Goal: Communication & Community: Answer question/provide support

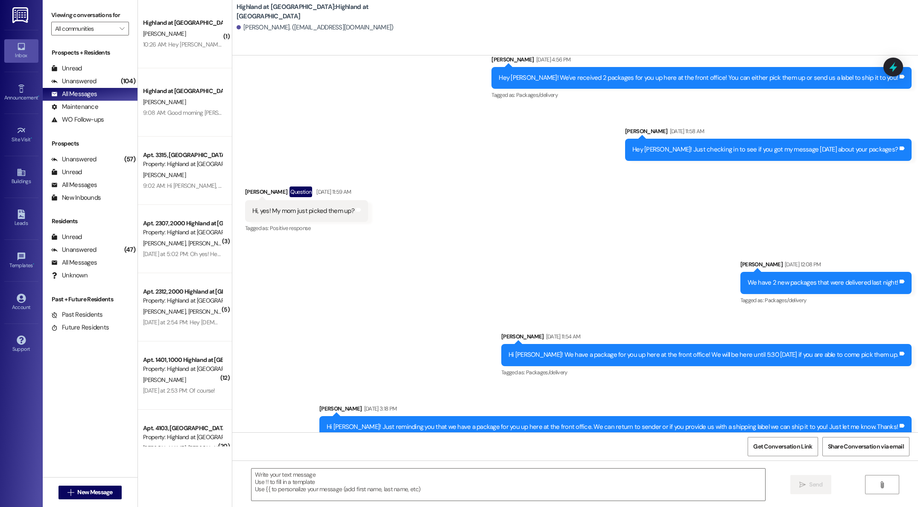
scroll to position [890, 0]
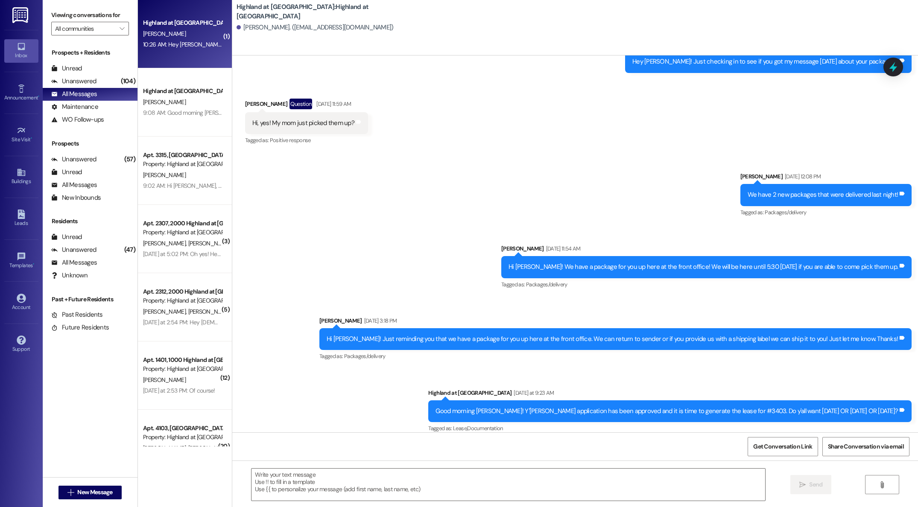
click at [178, 42] on div "10:26 AM: Hey Omsai! The lease is generated for unit #2312, for you and your gu…" at bounding box center [312, 45] width 338 height 8
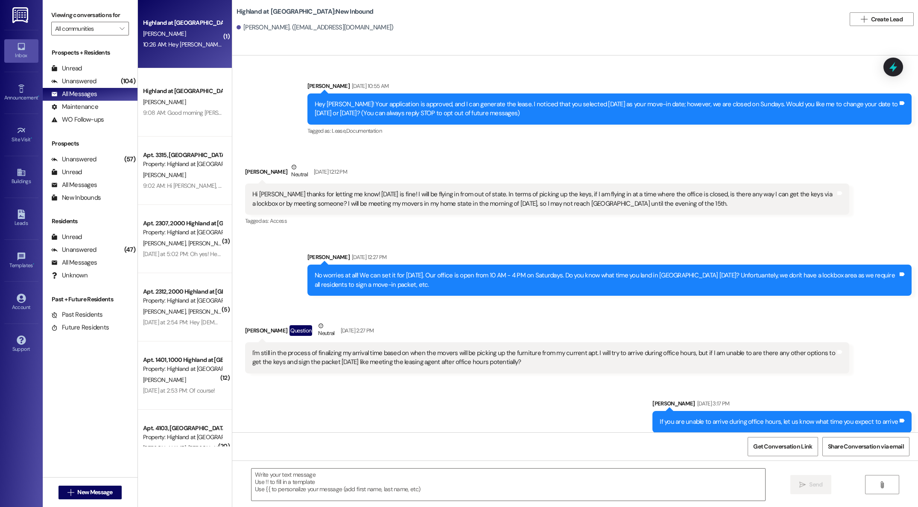
scroll to position [9658, 0]
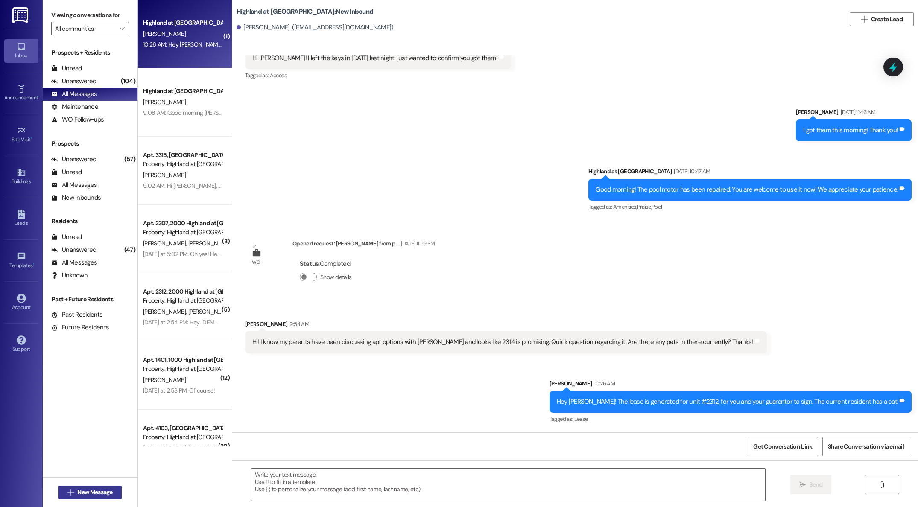
click at [101, 497] on span "New Message" at bounding box center [94, 492] width 35 height 9
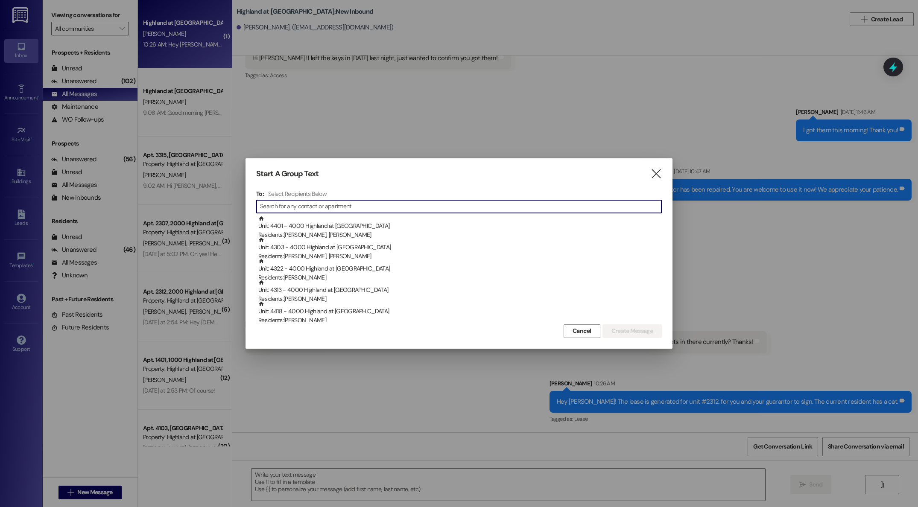
paste input "[PHONE_NUMBER]"
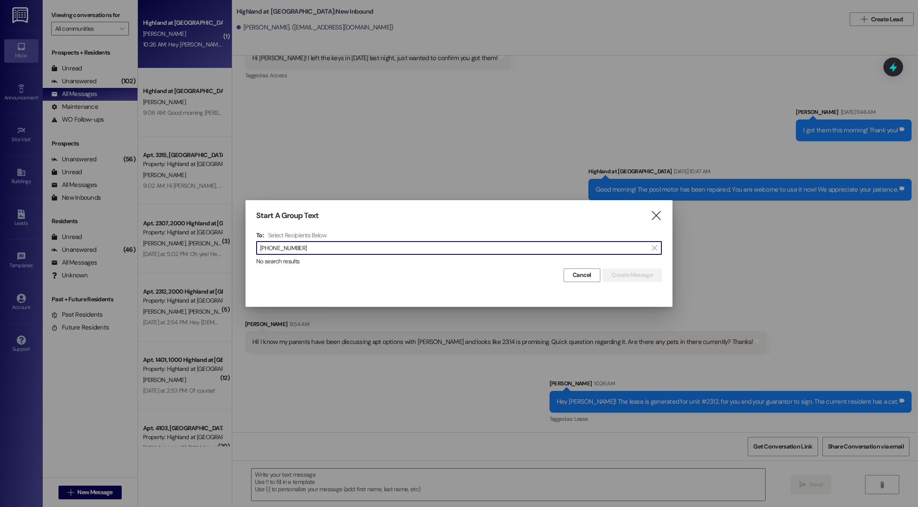
click at [260, 249] on input "[PHONE_NUMBER]" at bounding box center [454, 248] width 388 height 12
drag, startPoint x: 295, startPoint y: 249, endPoint x: 228, endPoint y: 252, distance: 66.2
click at [228, 252] on div "Start A Group Text  To: Select Recipients Below  1(251) 454-6671  No search …" at bounding box center [459, 253] width 918 height 507
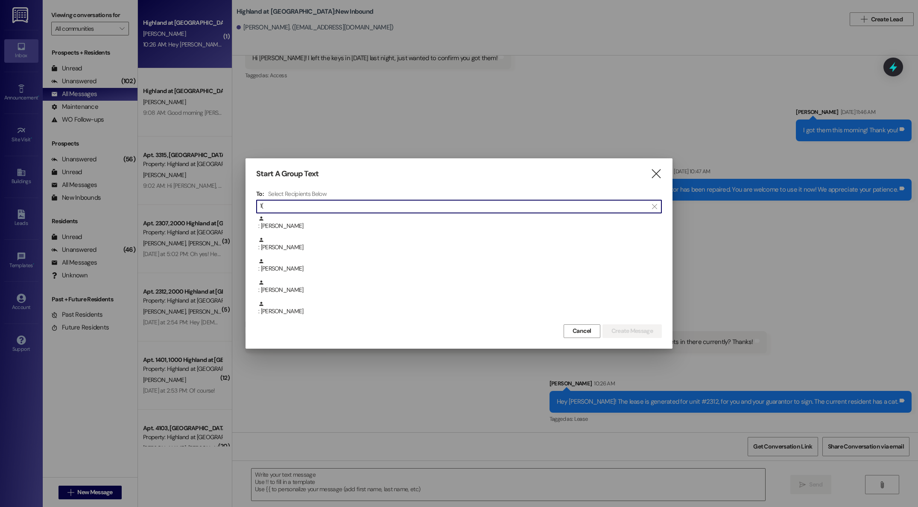
type input "1"
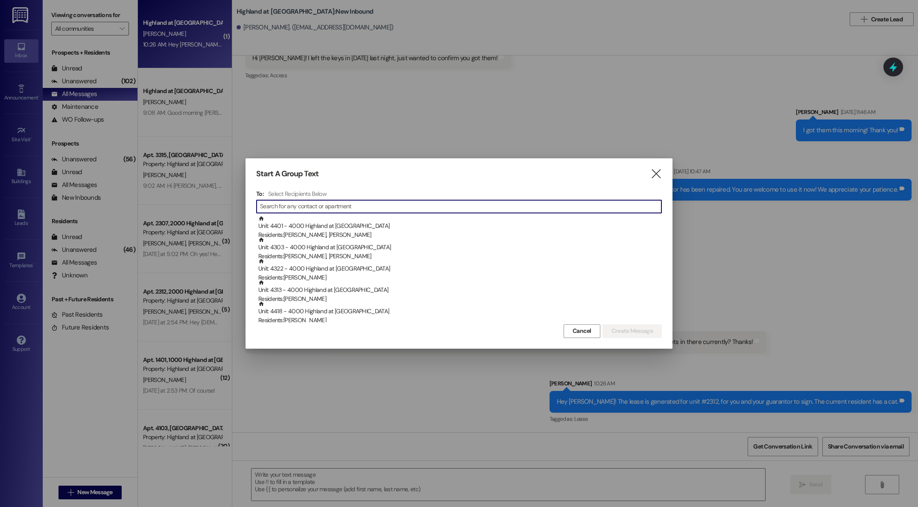
scroll to position [0, 0]
click at [652, 172] on icon "" at bounding box center [656, 174] width 12 height 9
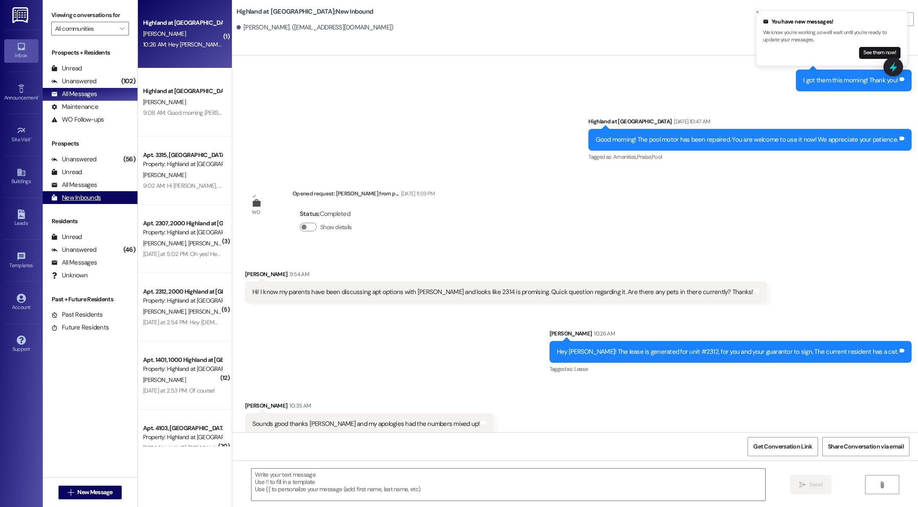
scroll to position [9717, 0]
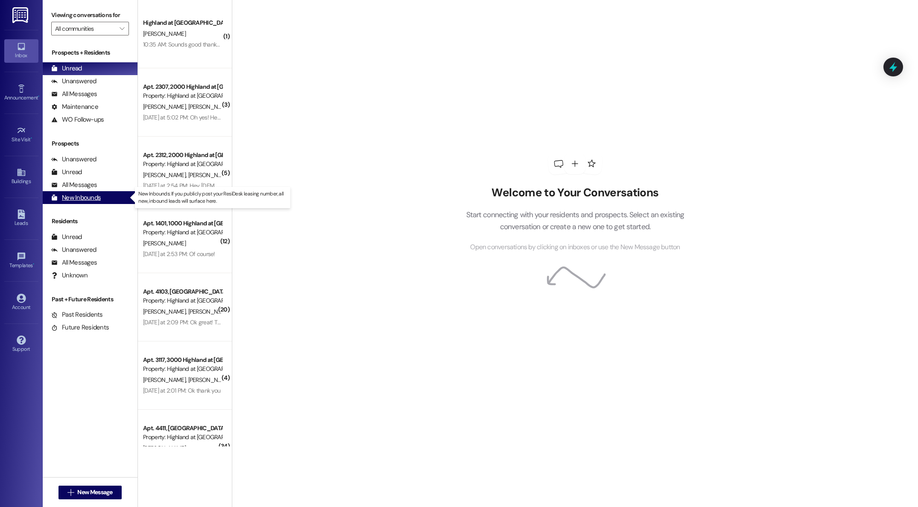
click at [79, 199] on div "New Inbounds" at bounding box center [76, 197] width 50 height 9
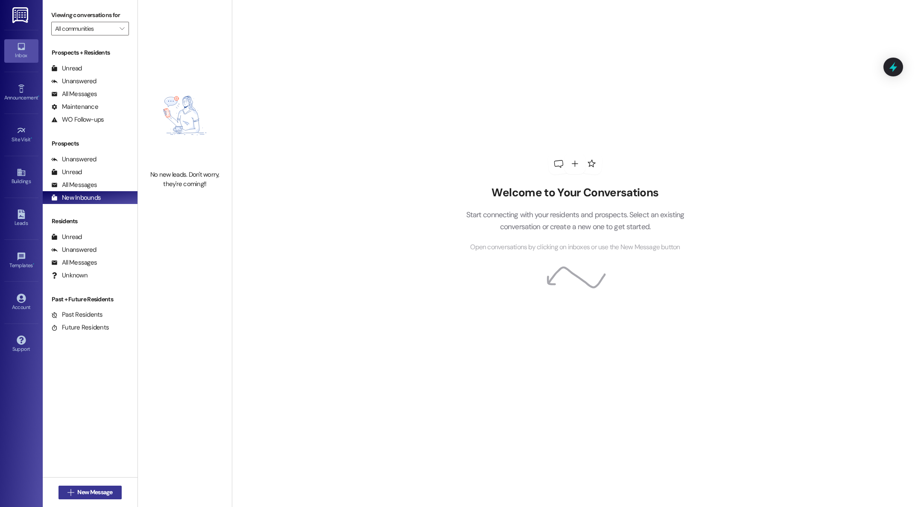
click at [84, 491] on span "New Message" at bounding box center [94, 492] width 35 height 9
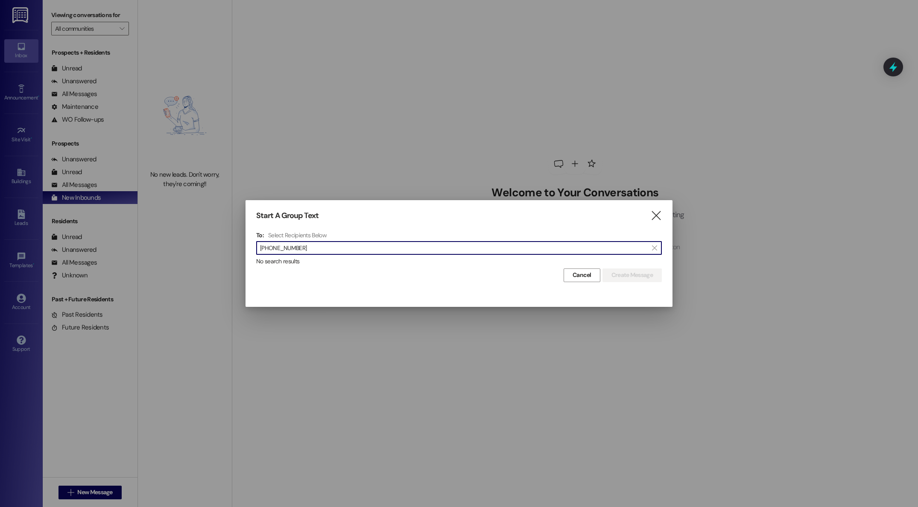
scroll to position [0, 0]
drag, startPoint x: 306, startPoint y: 247, endPoint x: 186, endPoint y: 250, distance: 120.4
click at [186, 250] on div "Start A Group Text  To: Select Recipients Below  [PHONE_NUMBER]  No search r…" at bounding box center [459, 253] width 918 height 507
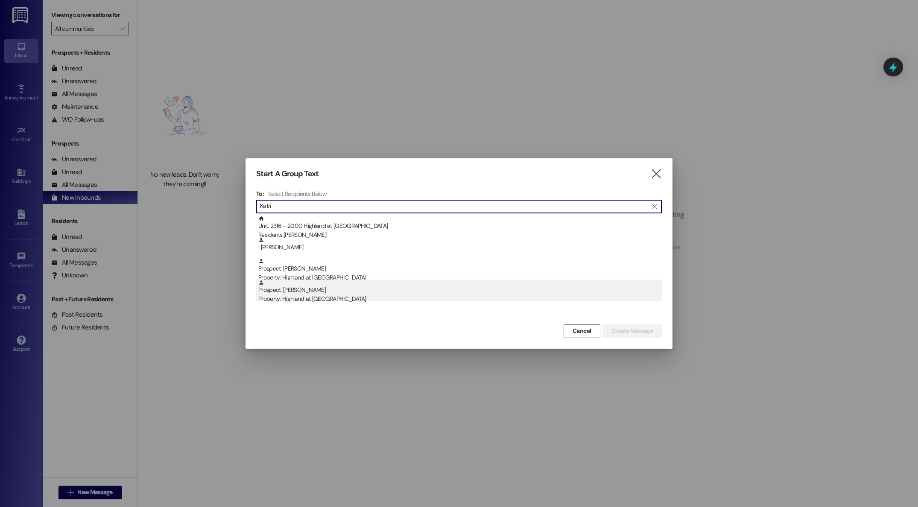
type input "Katri"
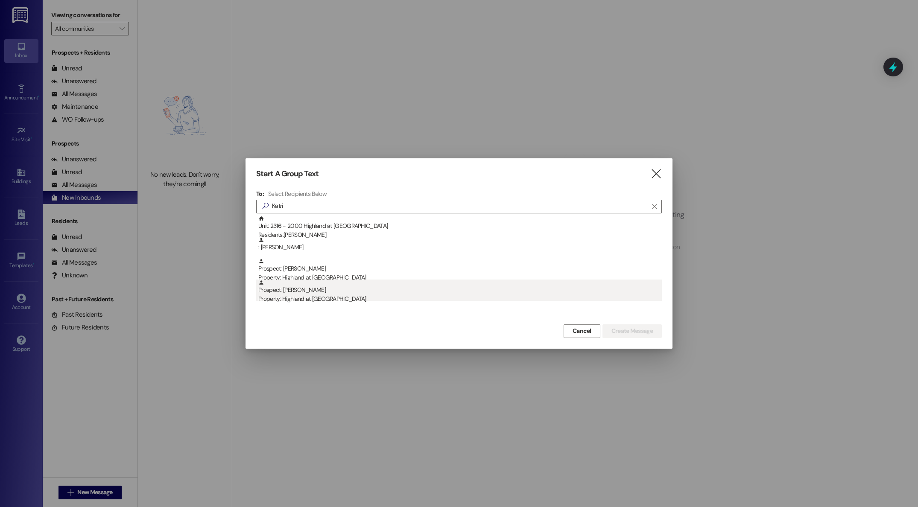
scroll to position [0, 0]
click at [310, 295] on div "Property: Highland at [GEOGRAPHIC_DATA]" at bounding box center [460, 299] width 404 height 9
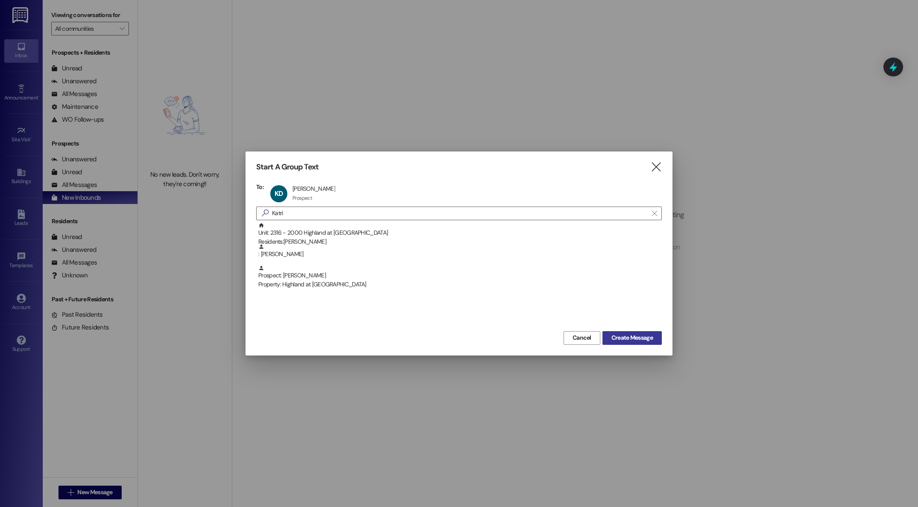
click at [631, 340] on span "Create Message" at bounding box center [631, 337] width 41 height 9
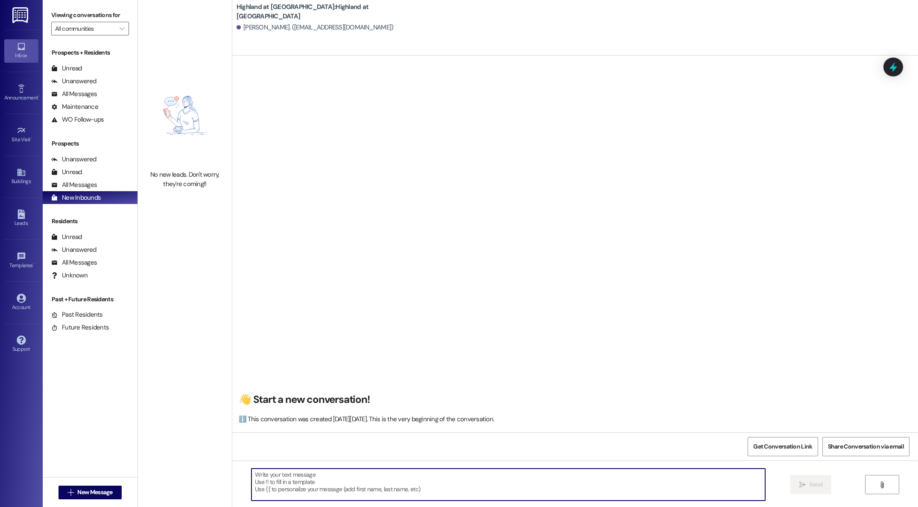
click at [348, 476] on textarea at bounding box center [509, 485] width 514 height 32
paste textarea "Good morning [PERSON_NAME], I just left you a voicemail. We have discussed thin…"
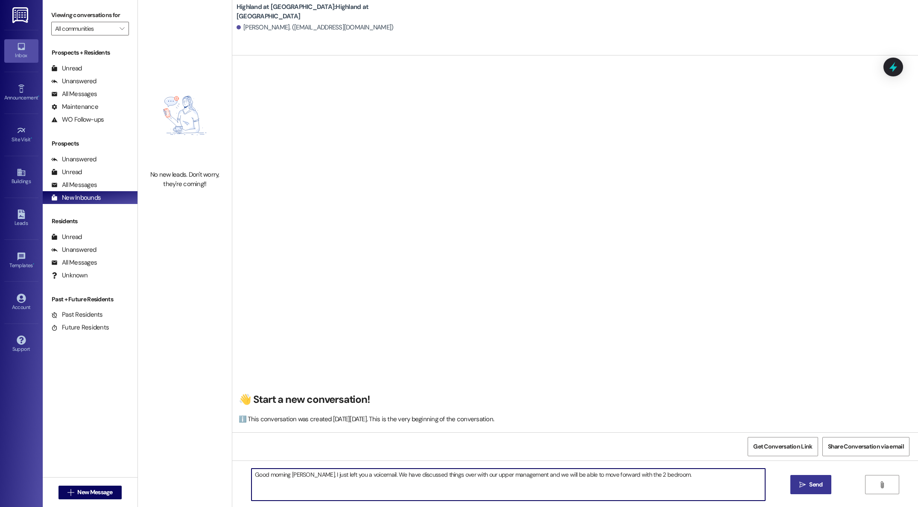
type textarea "Good morning [PERSON_NAME], I just left you a voicemail. We have discussed thin…"
click at [810, 486] on span "Send" at bounding box center [815, 484] width 13 height 9
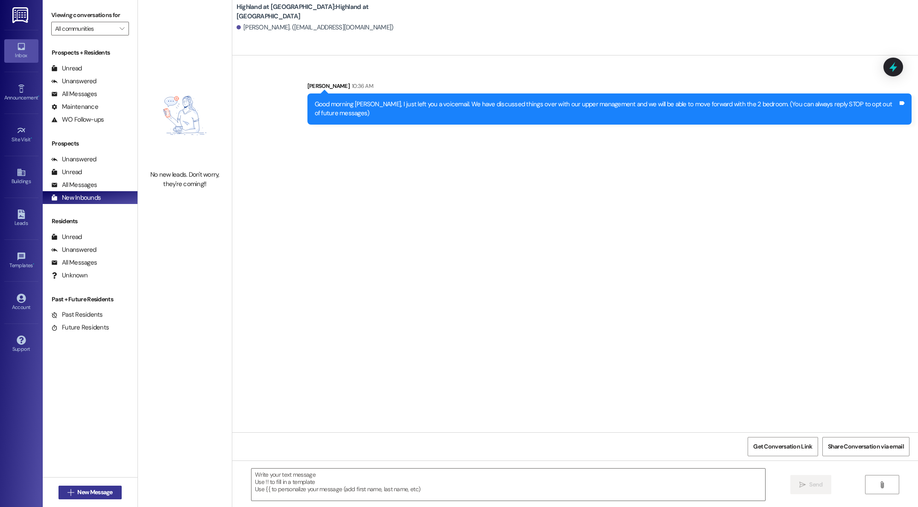
click at [85, 491] on span "New Message" at bounding box center [94, 492] width 35 height 9
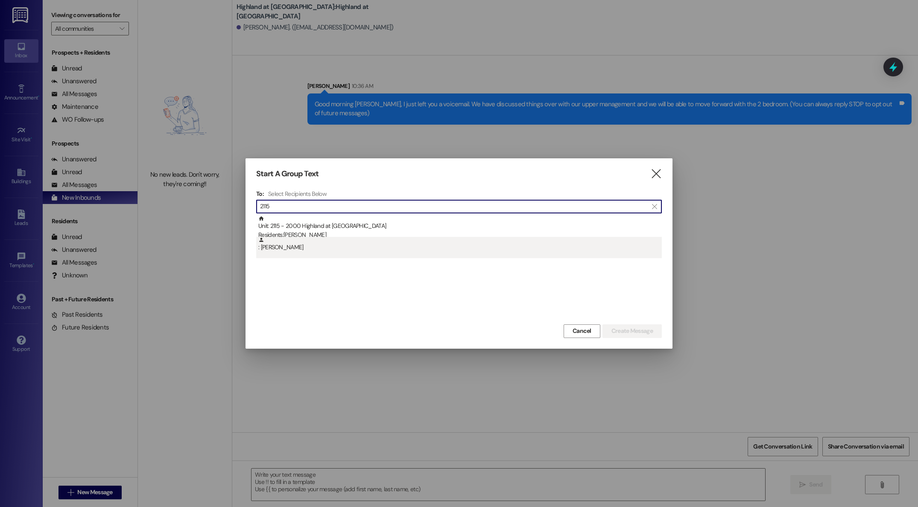
type input "2115"
click at [285, 248] on div ": [PERSON_NAME]" at bounding box center [460, 244] width 404 height 15
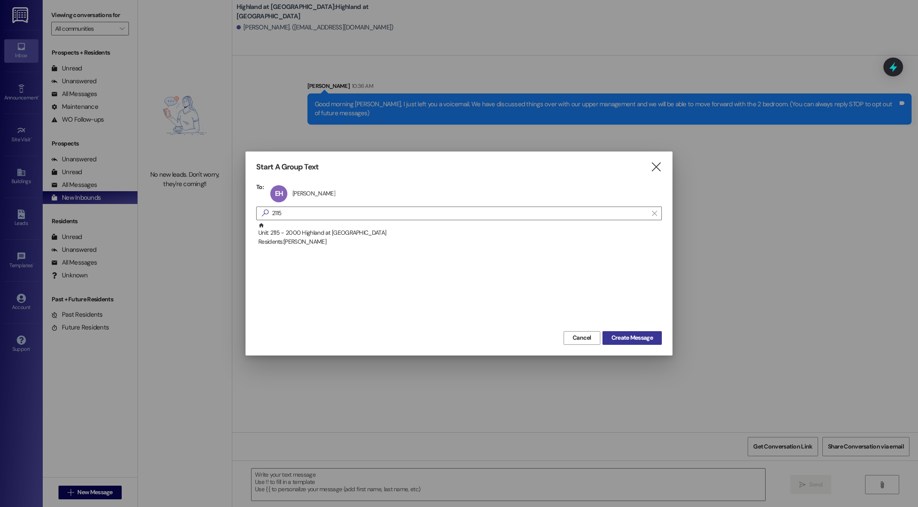
click at [619, 339] on span "Create Message" at bounding box center [631, 337] width 41 height 9
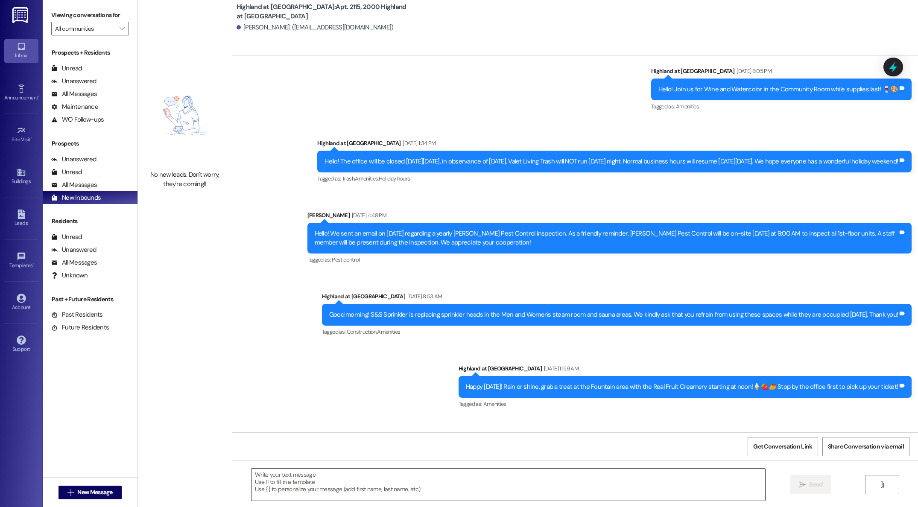
scroll to position [4896, 0]
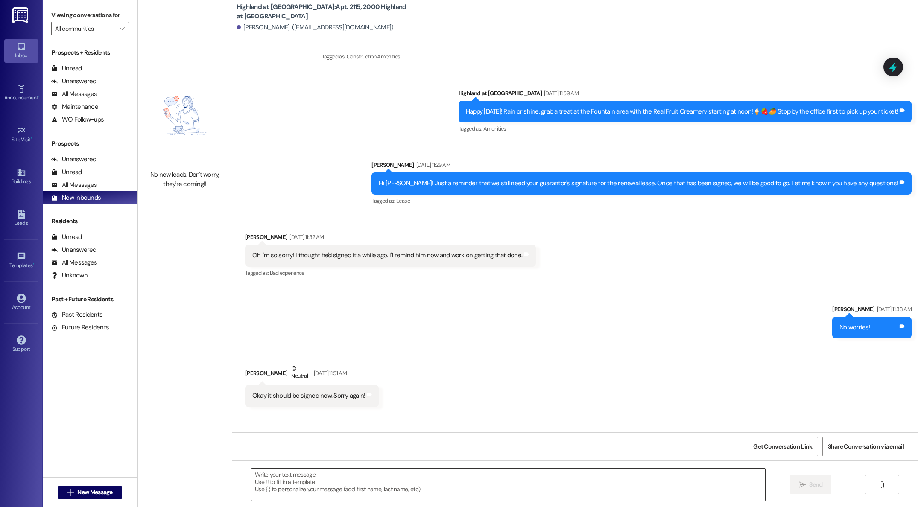
click at [366, 474] on textarea at bounding box center [509, 485] width 514 height 32
type textarea "G"
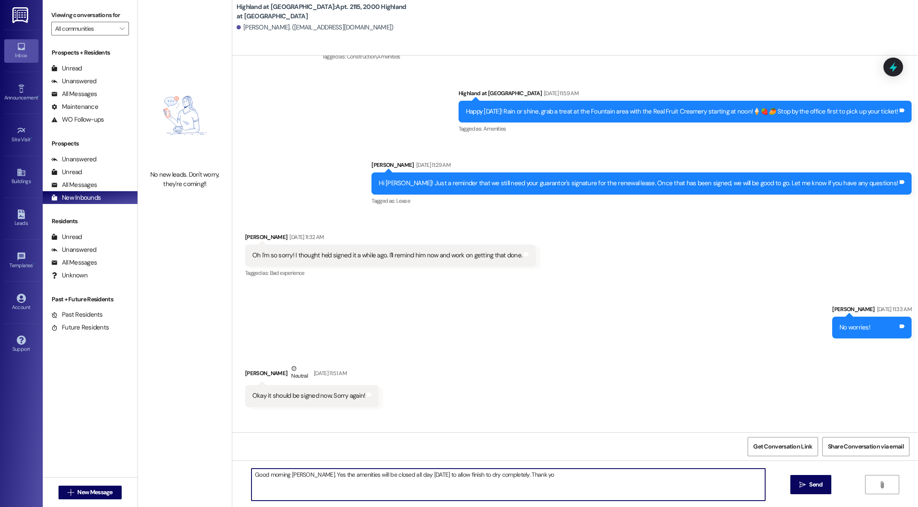
type textarea "Good morning [PERSON_NAME]. Yes the amenities will be closed all day [DATE] to …"
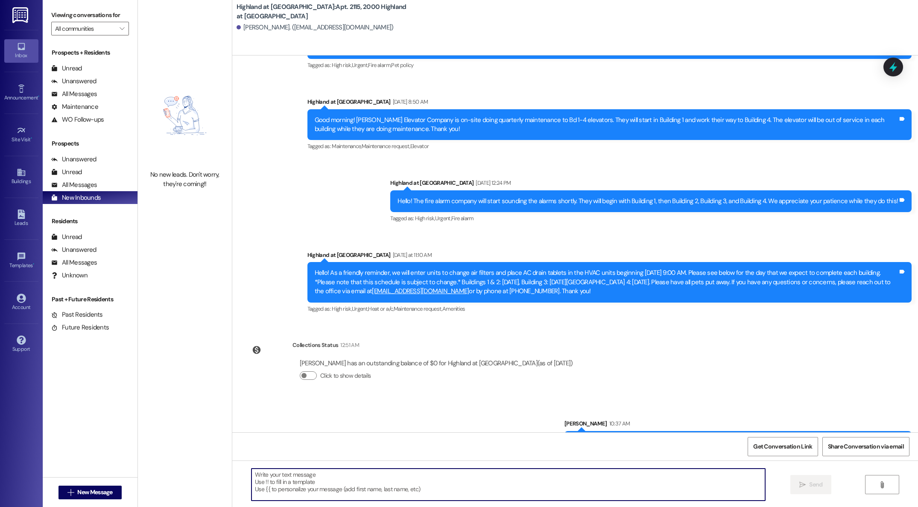
scroll to position [6055, 0]
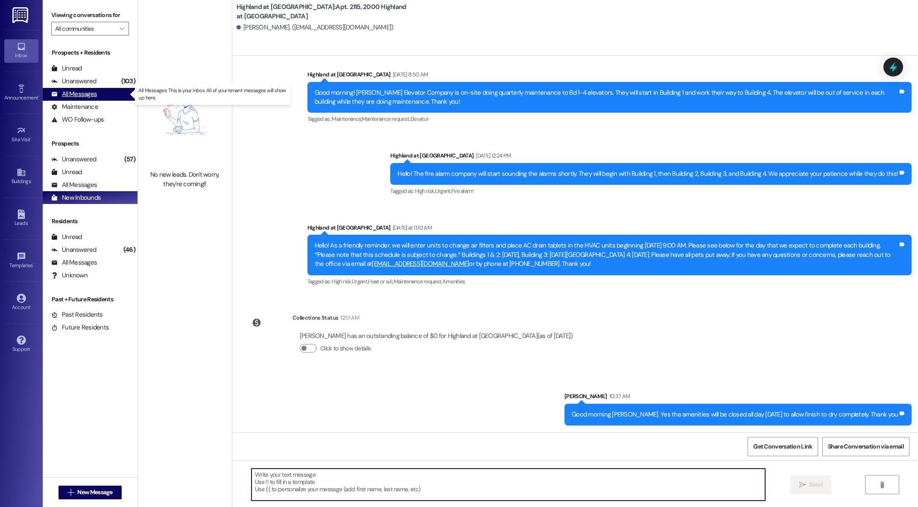
click at [70, 96] on div "All Messages" at bounding box center [74, 94] width 46 height 9
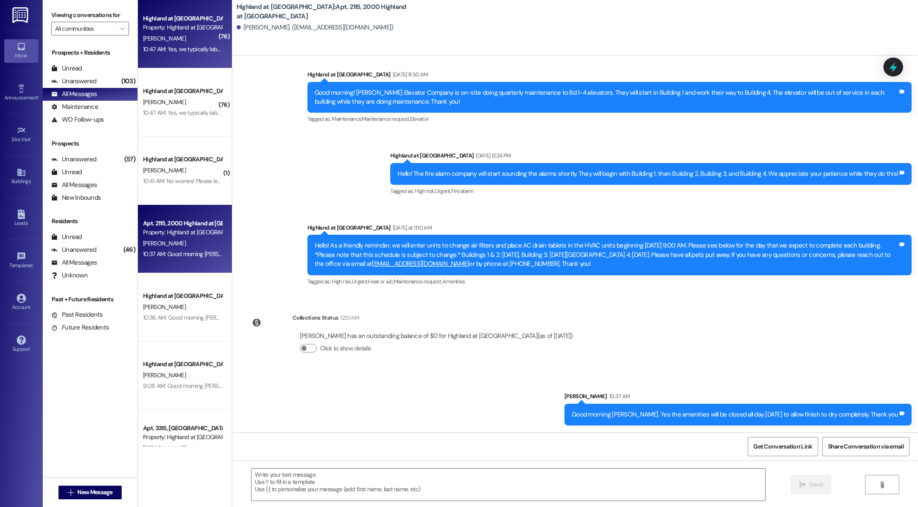
click at [170, 42] on div "[PERSON_NAME]" at bounding box center [182, 38] width 81 height 11
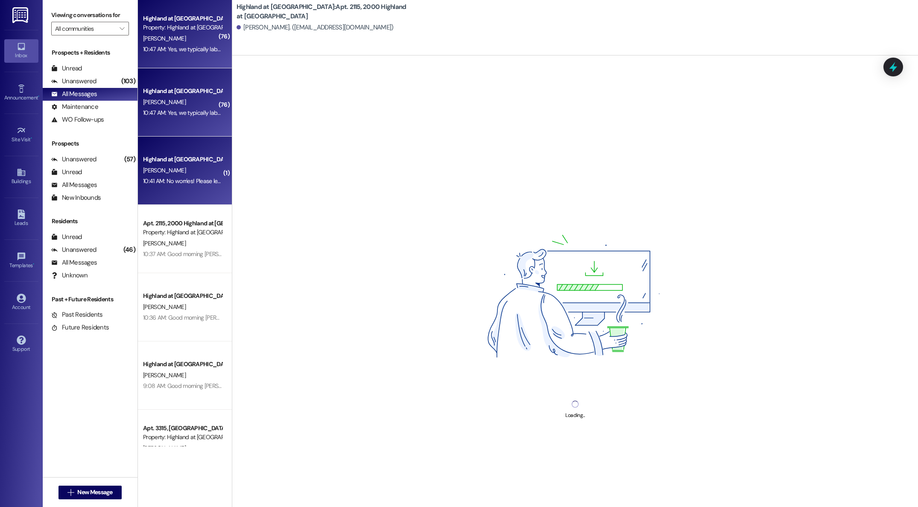
click at [189, 176] on div "10:41 AM: No worries! Please let me know if you need anything. 10:41 AM: No wor…" at bounding box center [182, 181] width 81 height 11
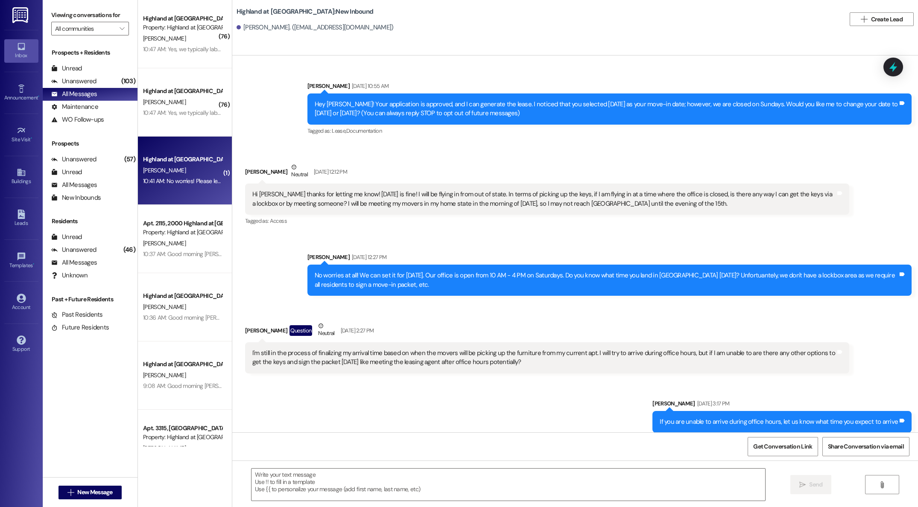
scroll to position [9777, 0]
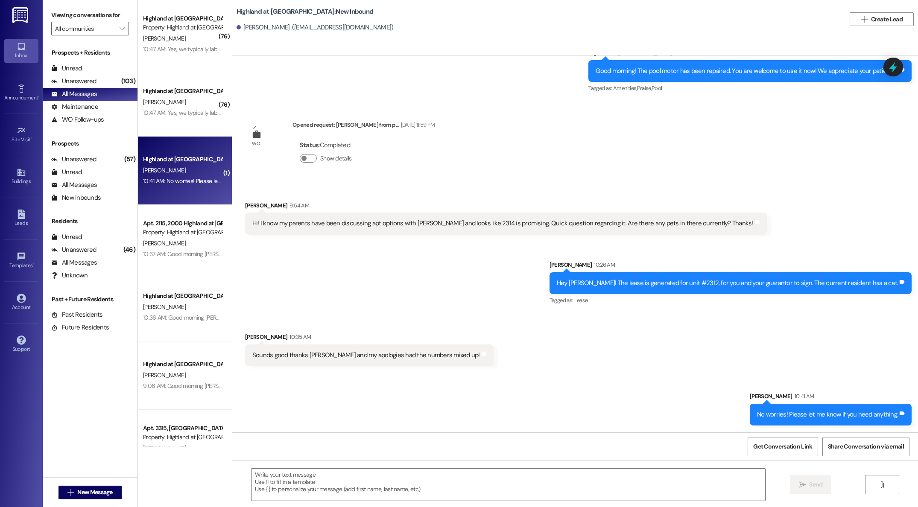
click at [179, 240] on div "[PERSON_NAME]" at bounding box center [182, 243] width 81 height 11
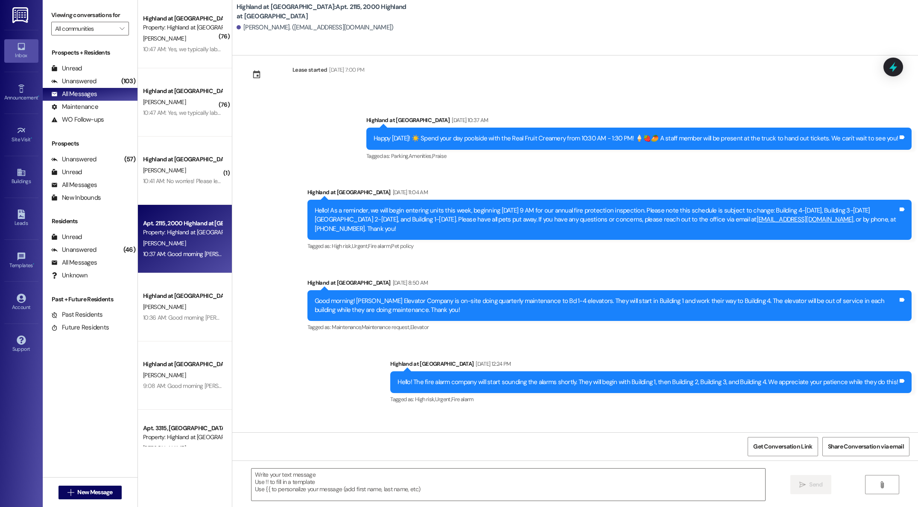
scroll to position [6055, 0]
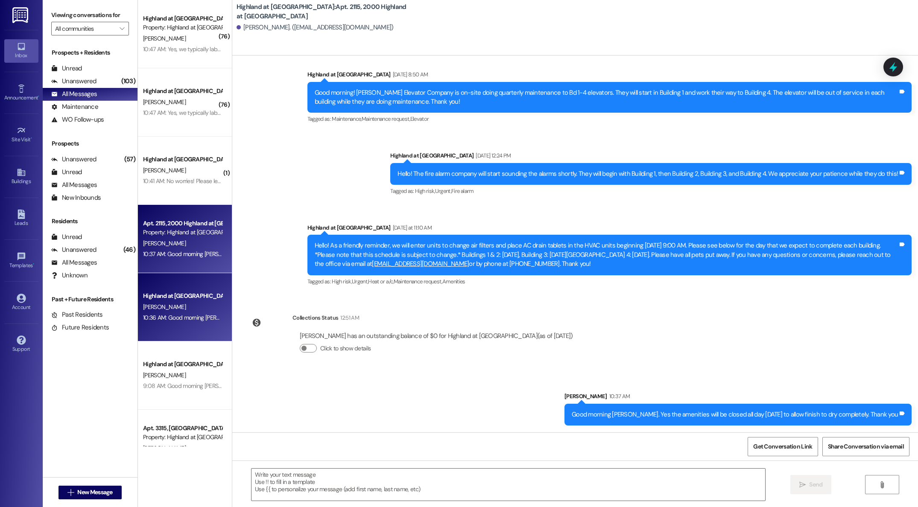
click at [150, 311] on div "[PERSON_NAME]" at bounding box center [182, 307] width 81 height 11
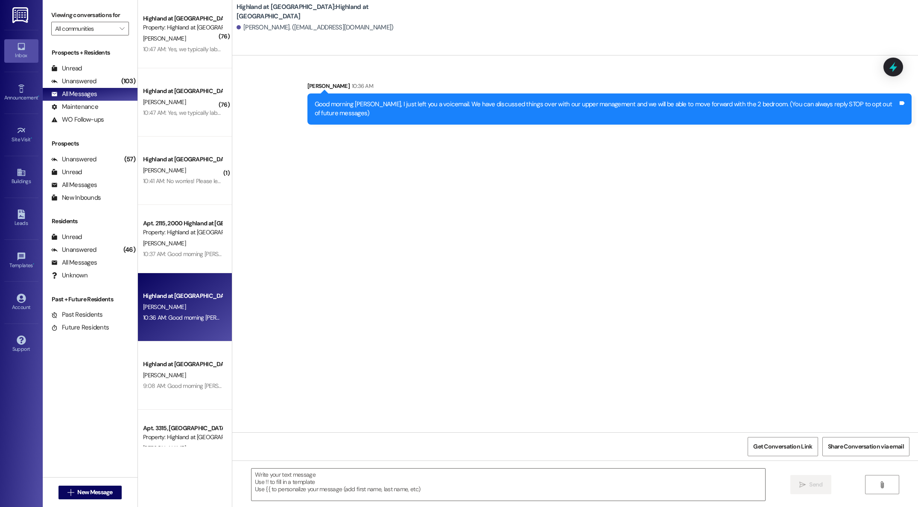
scroll to position [0, 0]
